Goal: Navigation & Orientation: Find specific page/section

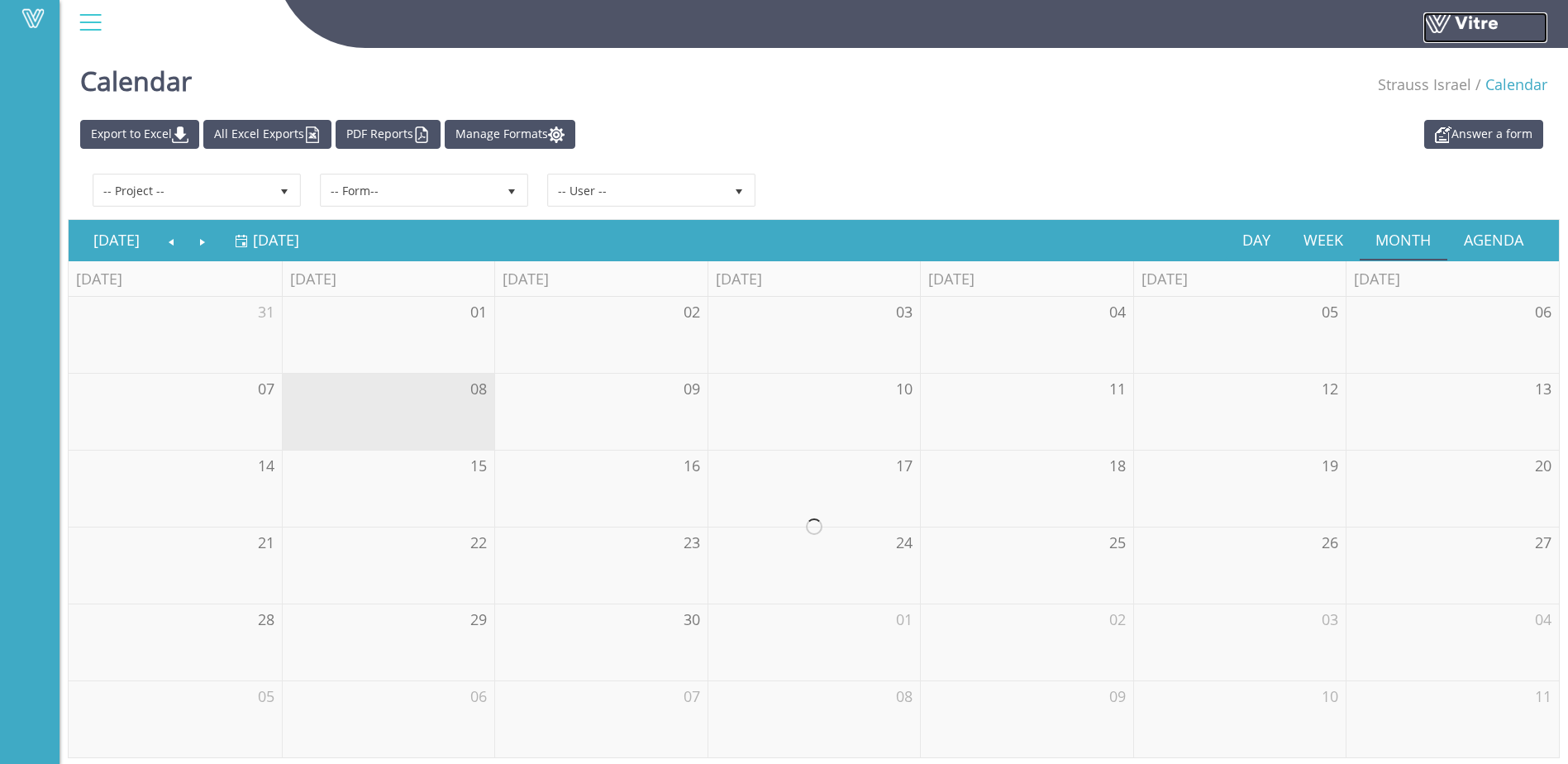
click at [1462, 24] on link at bounding box center [1485, 28] width 124 height 30
click at [89, 20] on div at bounding box center [90, 22] width 37 height 45
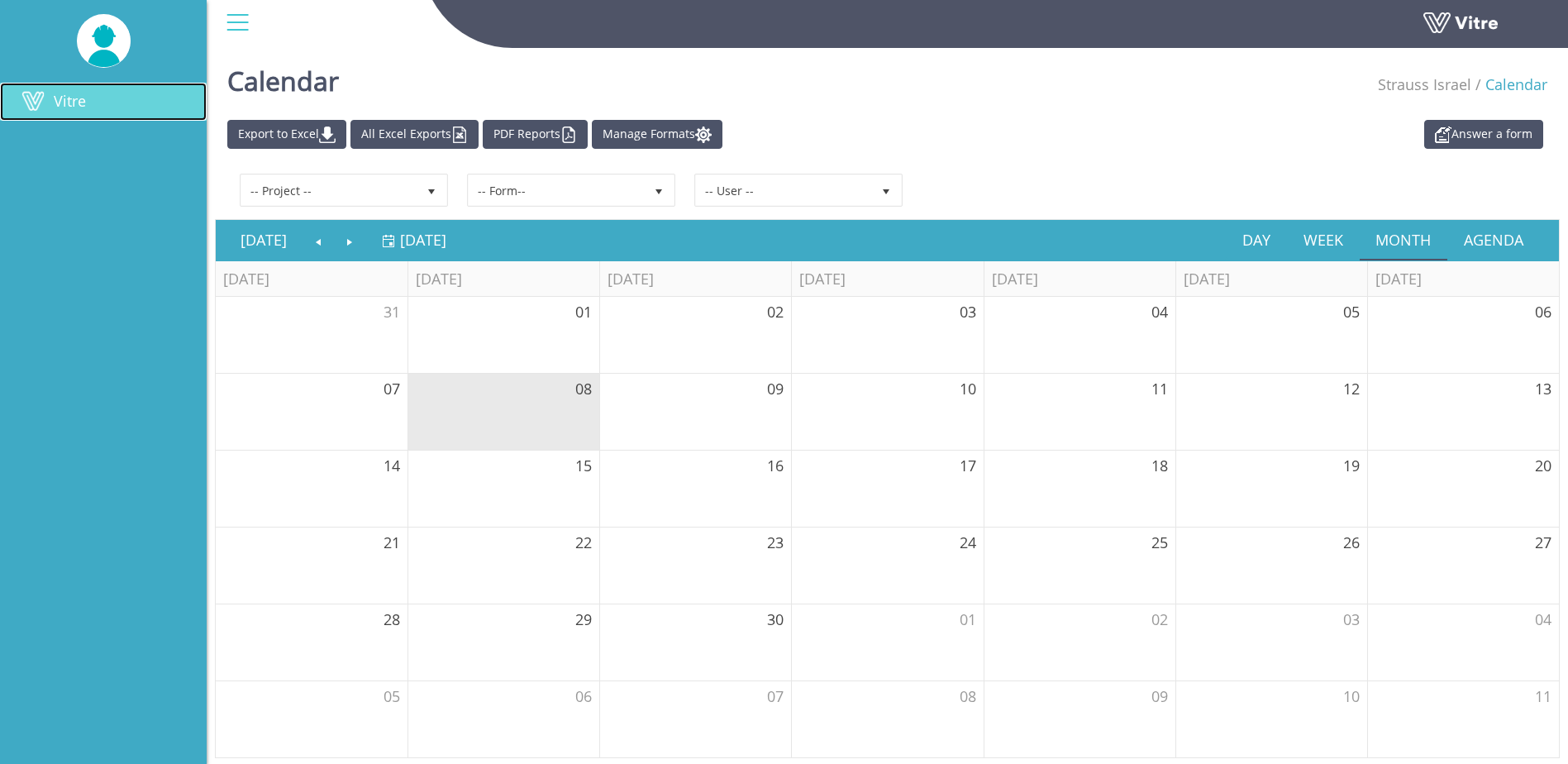
click at [97, 115] on link "Vitre" at bounding box center [103, 101] width 207 height 38
